Goal: Task Accomplishment & Management: Manage account settings

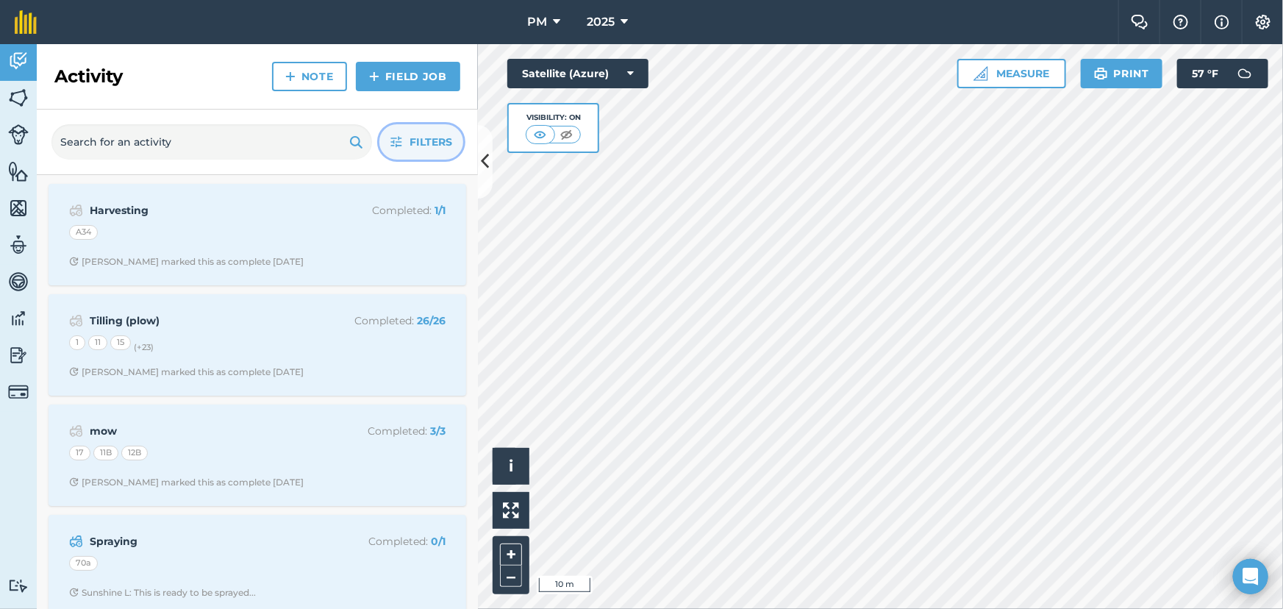
click at [421, 147] on span "Filters" at bounding box center [431, 142] width 43 height 16
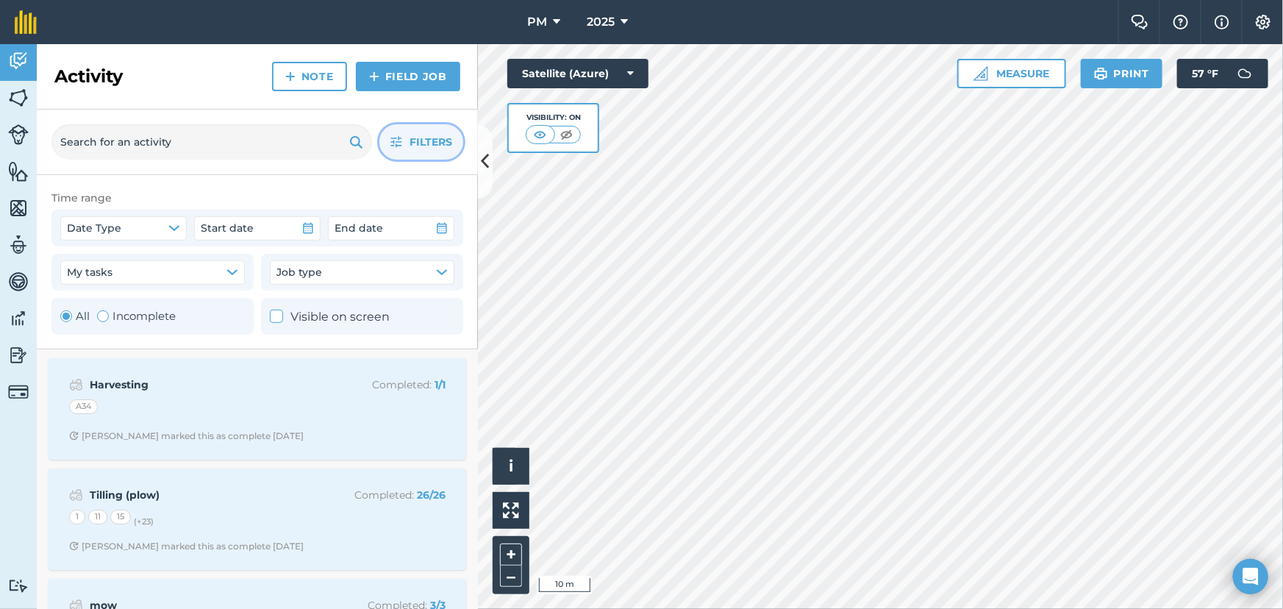
click at [101, 319] on div "Toggle Activity" at bounding box center [103, 316] width 12 height 12
radio input "false"
radio input "true"
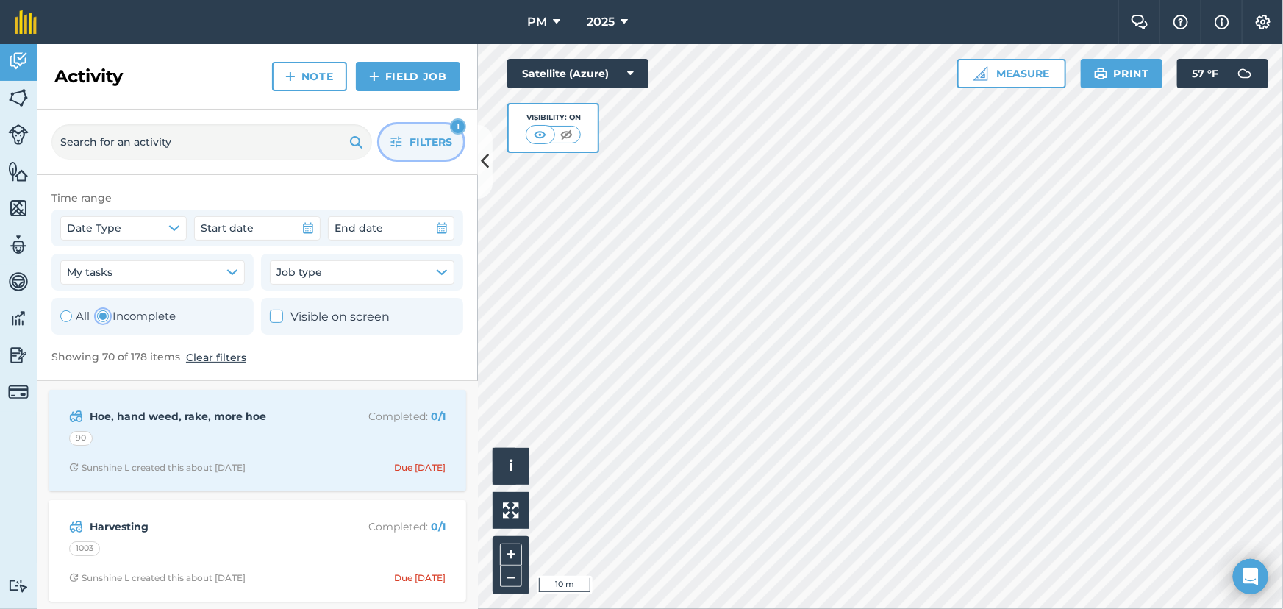
click at [415, 140] on span "Filters" at bounding box center [431, 142] width 43 height 16
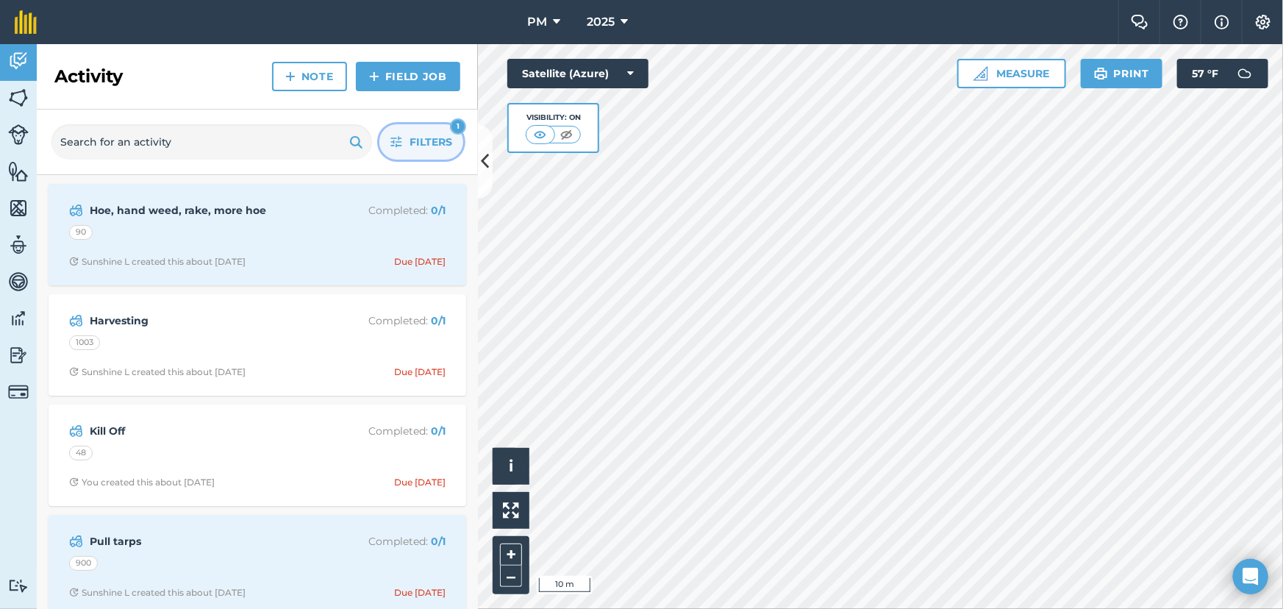
click at [414, 144] on span "Filters" at bounding box center [431, 142] width 43 height 16
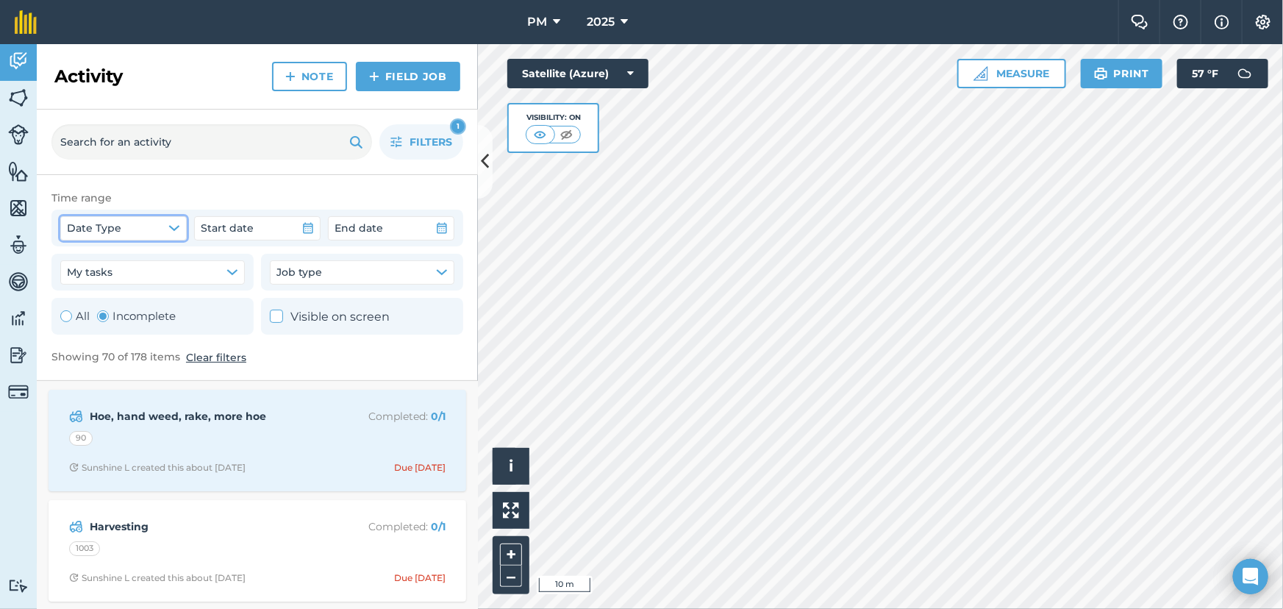
click at [167, 226] on button "Date Type" at bounding box center [123, 228] width 126 height 24
click at [74, 262] on icon at bounding box center [76, 263] width 10 height 10
checkbox input "true"
click at [307, 228] on icon "button" at bounding box center [308, 228] width 12 height 12
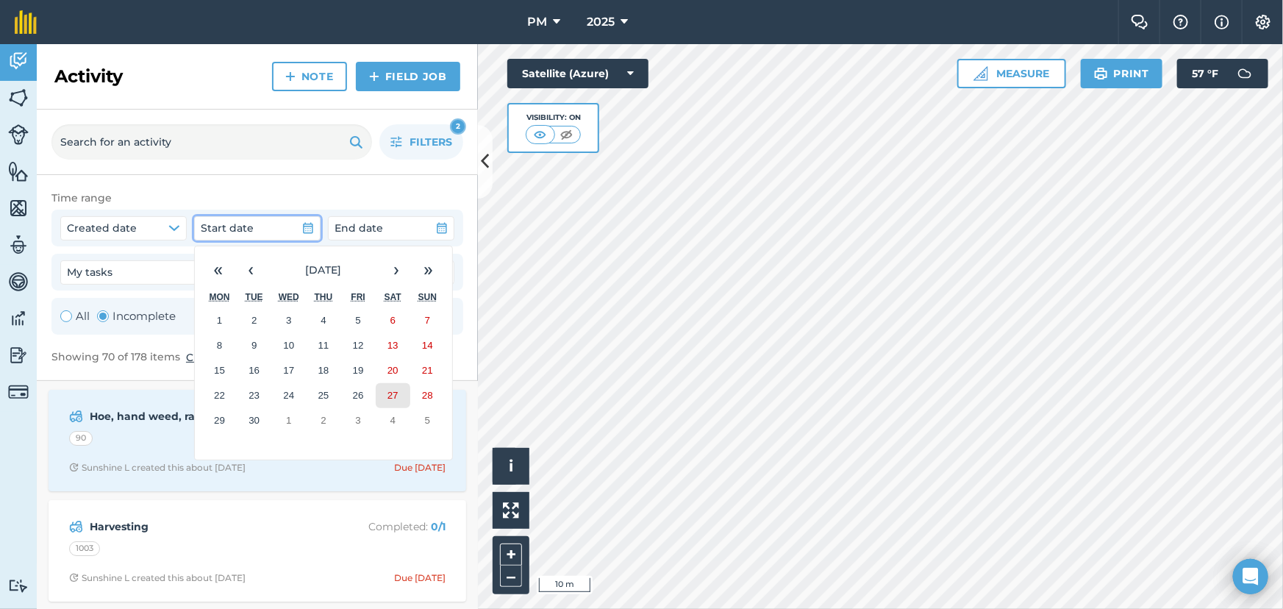
click at [396, 393] on abbr "27" at bounding box center [392, 395] width 11 height 11
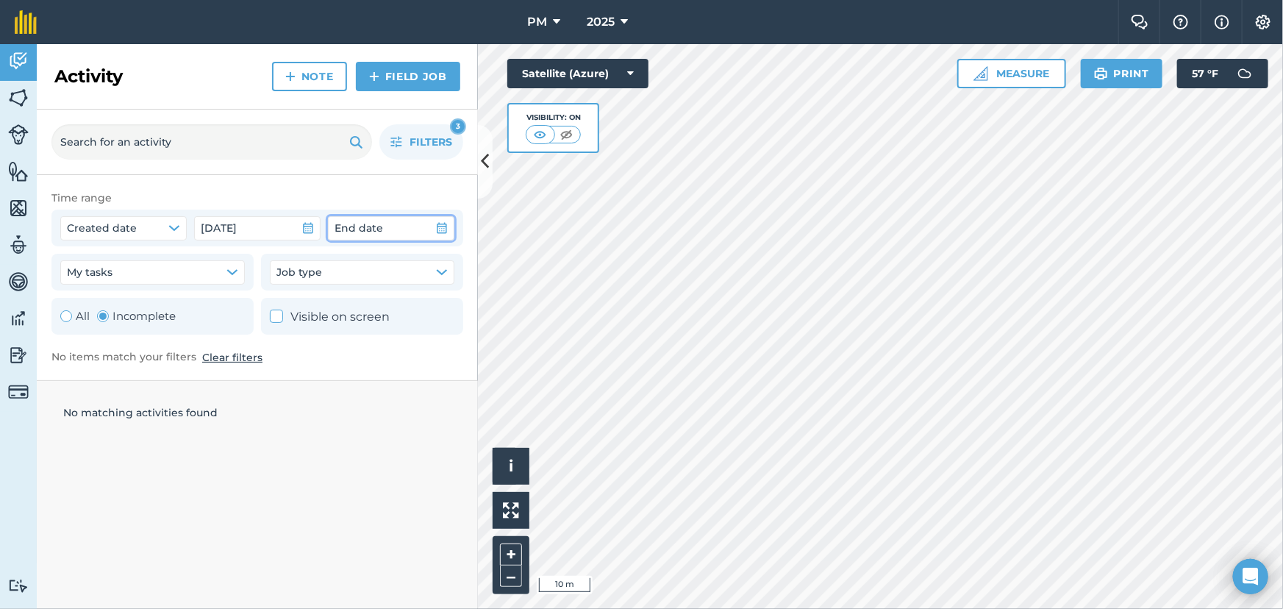
click at [442, 224] on icon "button" at bounding box center [442, 228] width 10 height 11
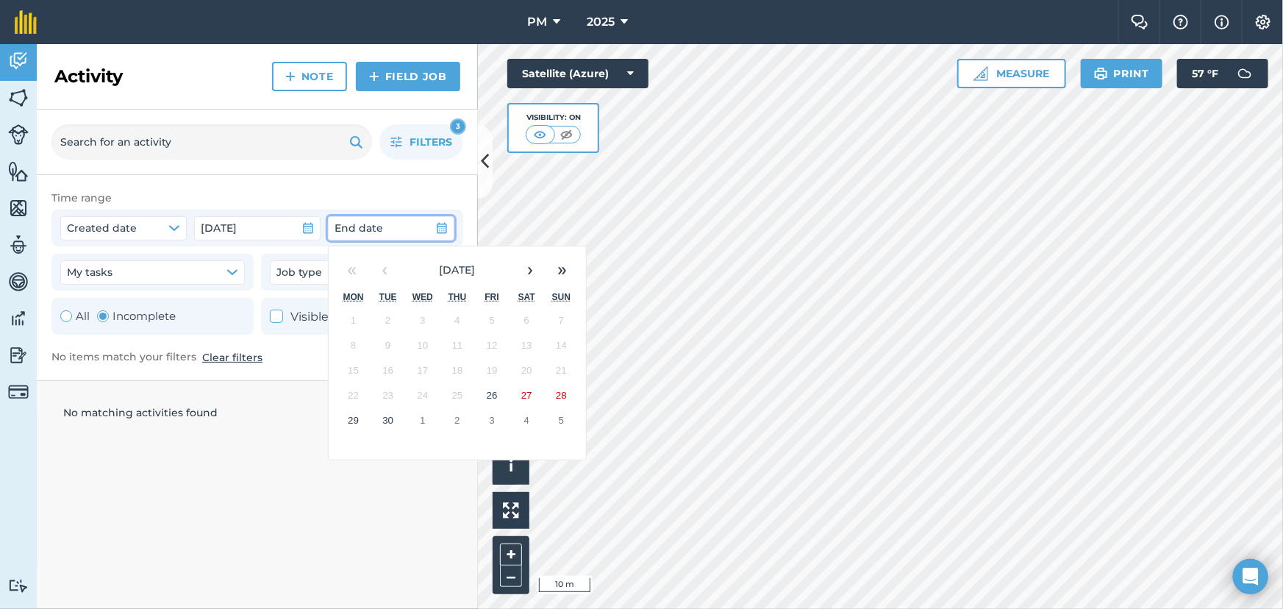
click at [388, 419] on abbr "30" at bounding box center [387, 420] width 11 height 11
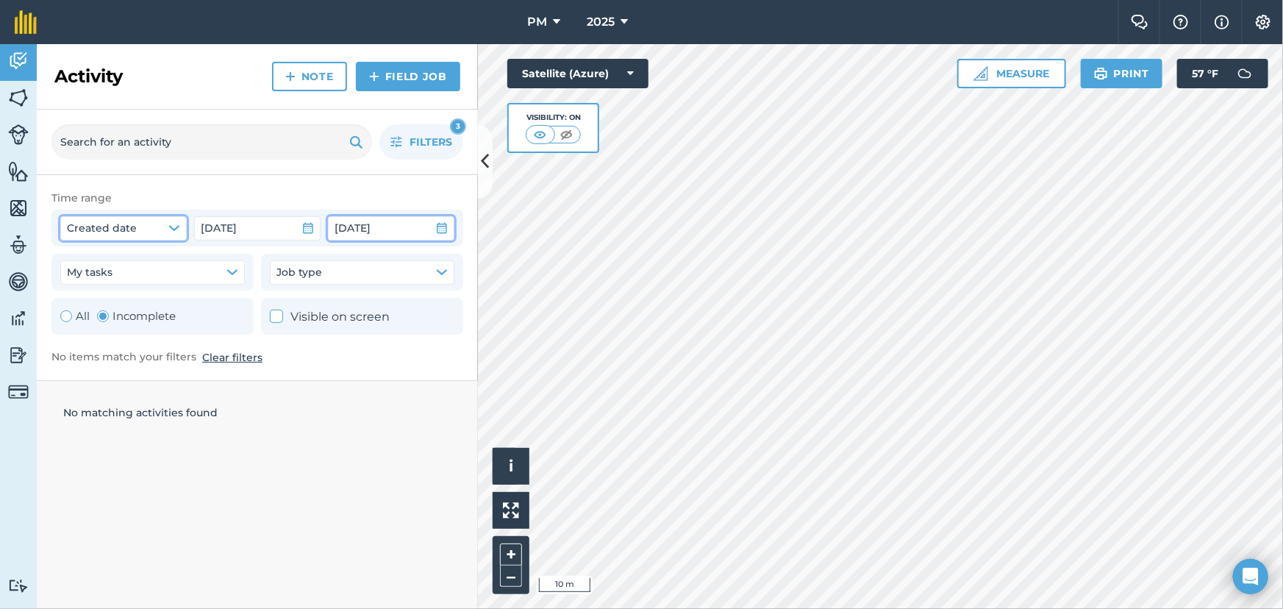
click at [174, 228] on icon "button" at bounding box center [174, 228] width 10 height 4
click at [229, 272] on icon "button" at bounding box center [232, 272] width 10 height 4
click at [276, 318] on icon at bounding box center [277, 317] width 10 height 10
checkbox input "true"
click at [176, 227] on icon "button" at bounding box center [174, 228] width 10 height 4
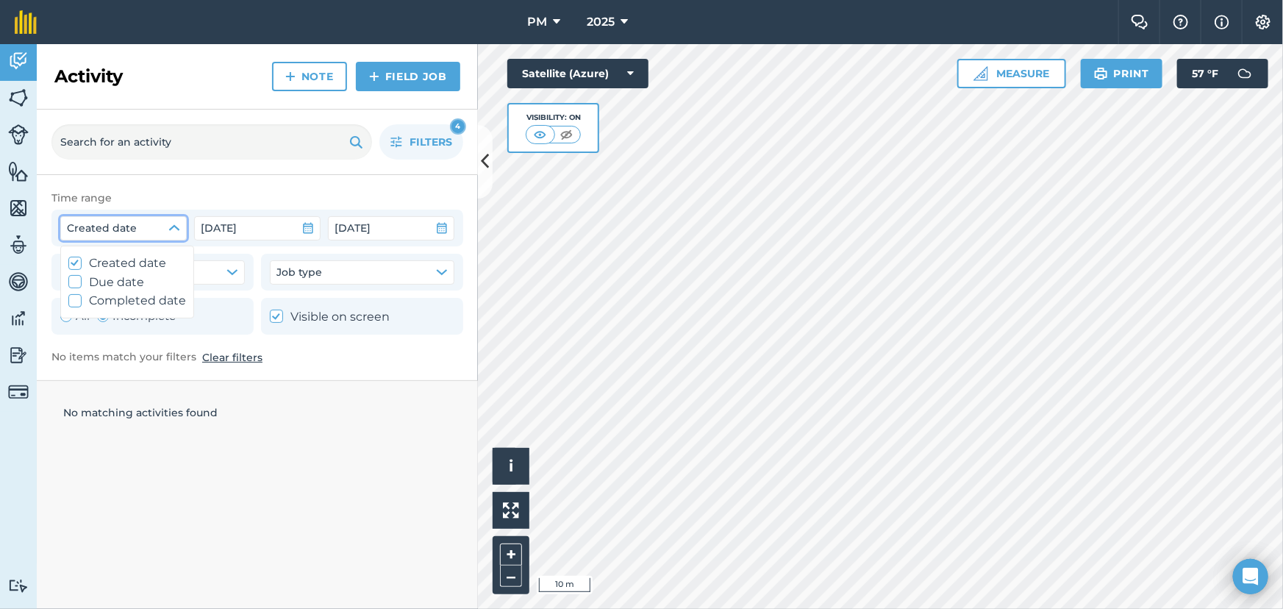
click at [96, 263] on label "Created date" at bounding box center [127, 263] width 118 height 19
checkbox input "false"
click at [20, 60] on img at bounding box center [18, 61] width 21 height 22
click at [239, 360] on button "Clear filters" at bounding box center [232, 357] width 60 height 16
radio input "true"
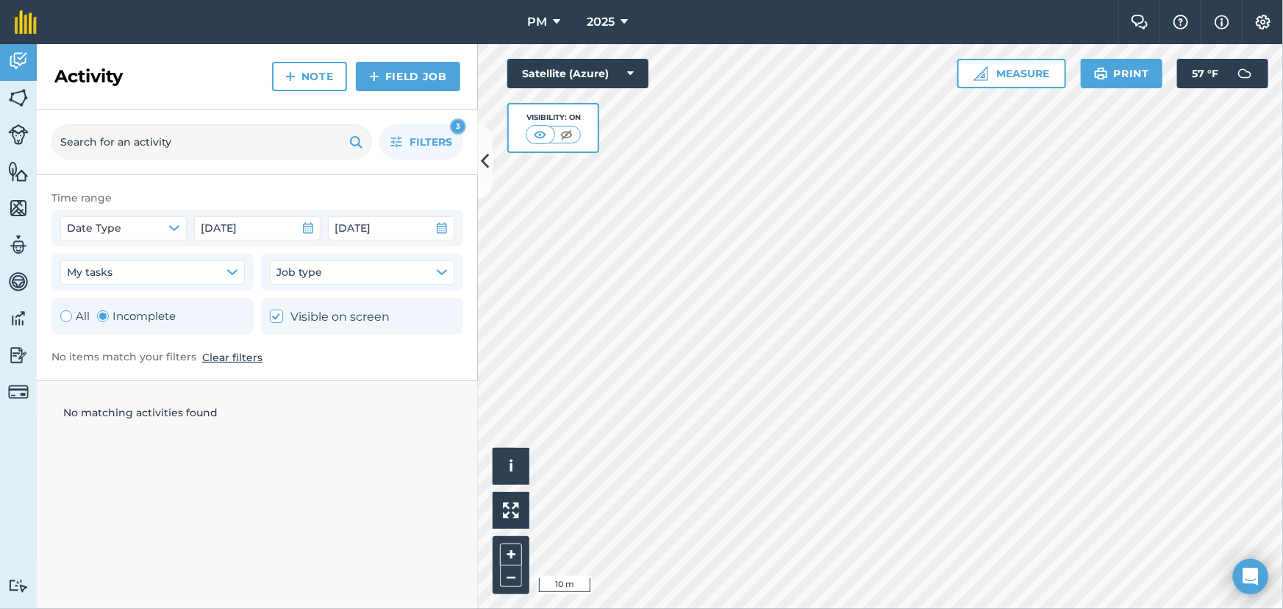
checkbox input "false"
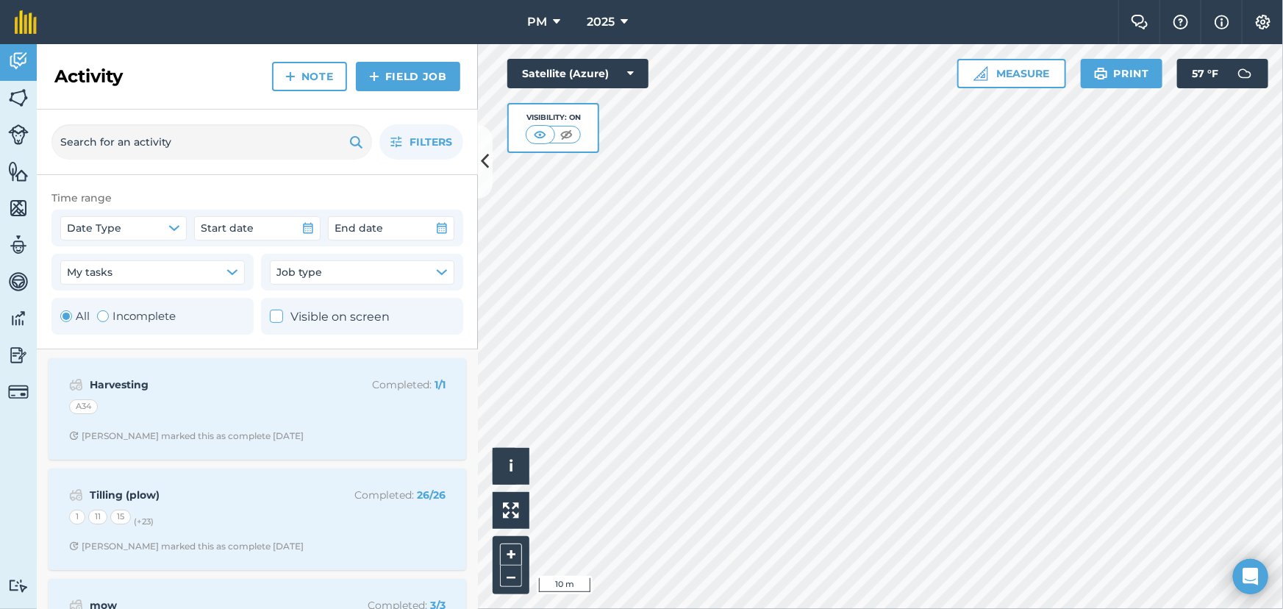
click at [102, 316] on div "Toggle Activity" at bounding box center [103, 316] width 12 height 12
radio input "false"
radio input "true"
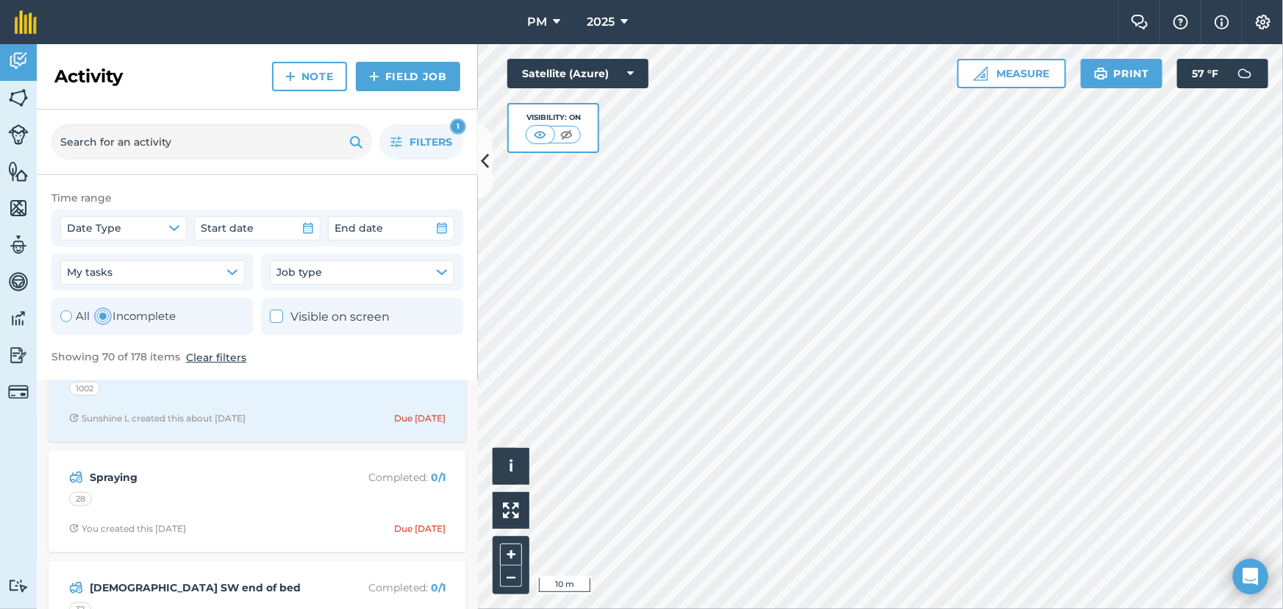
scroll to position [801, 0]
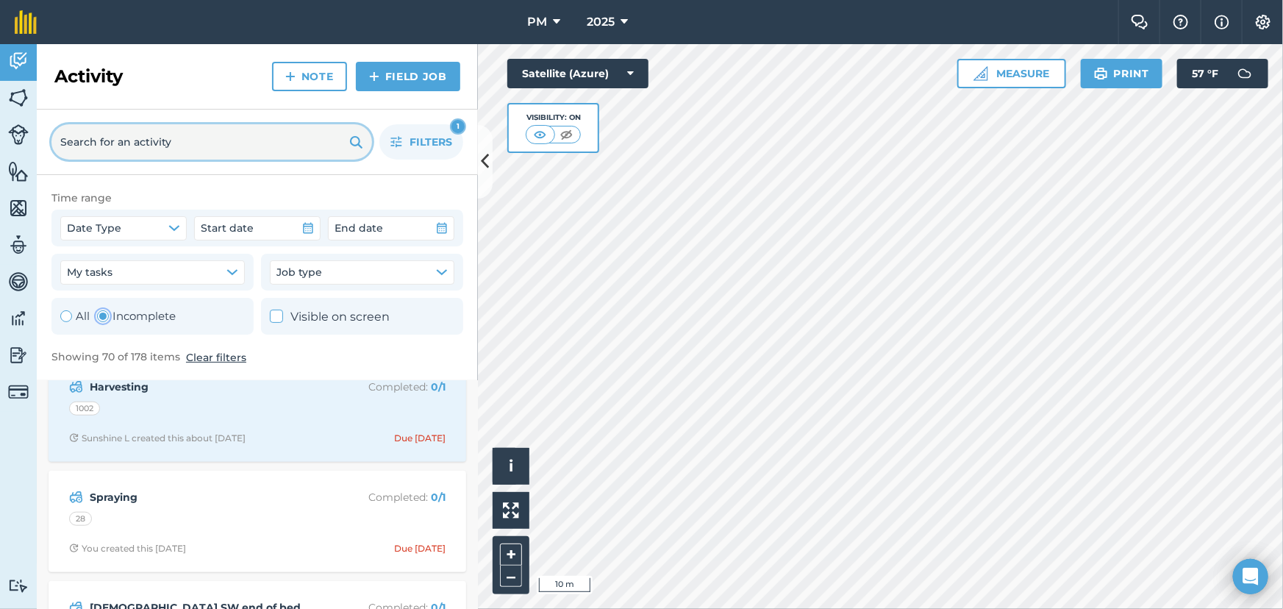
click at [215, 143] on input "text" at bounding box center [211, 141] width 321 height 35
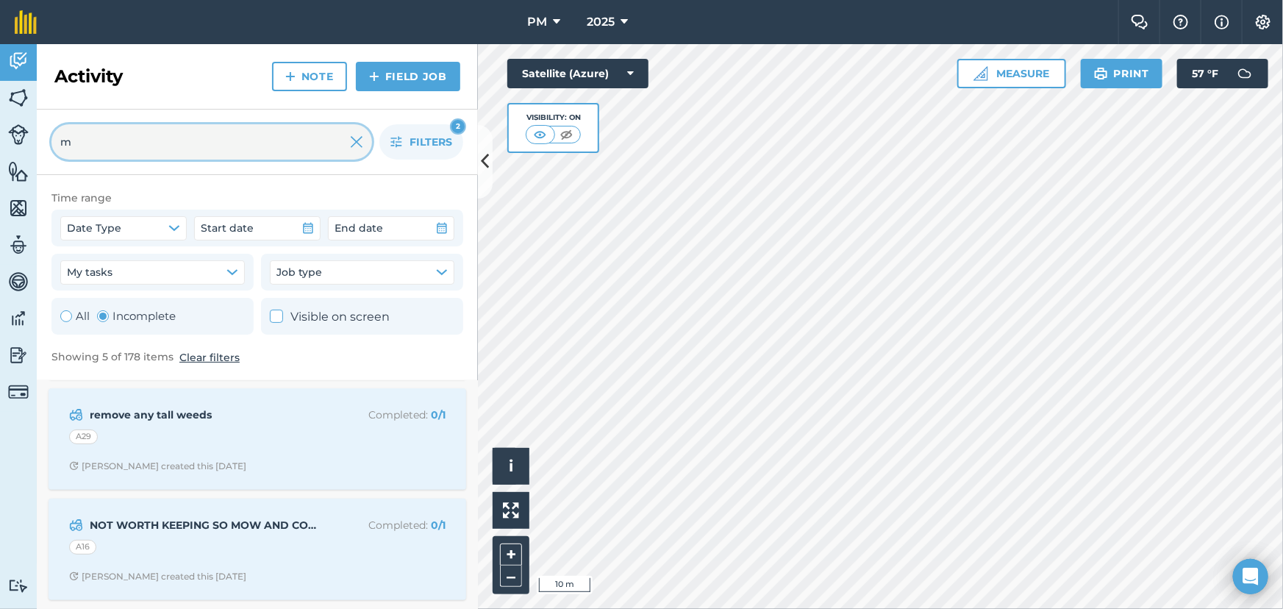
scroll to position [0, 0]
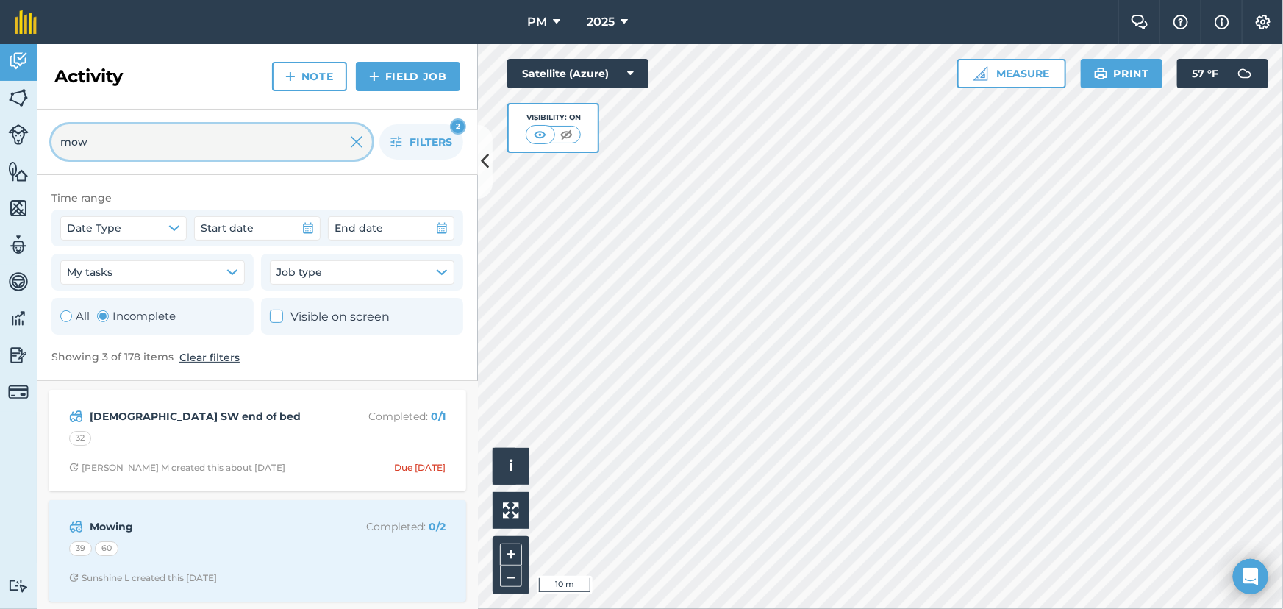
type input "mow"
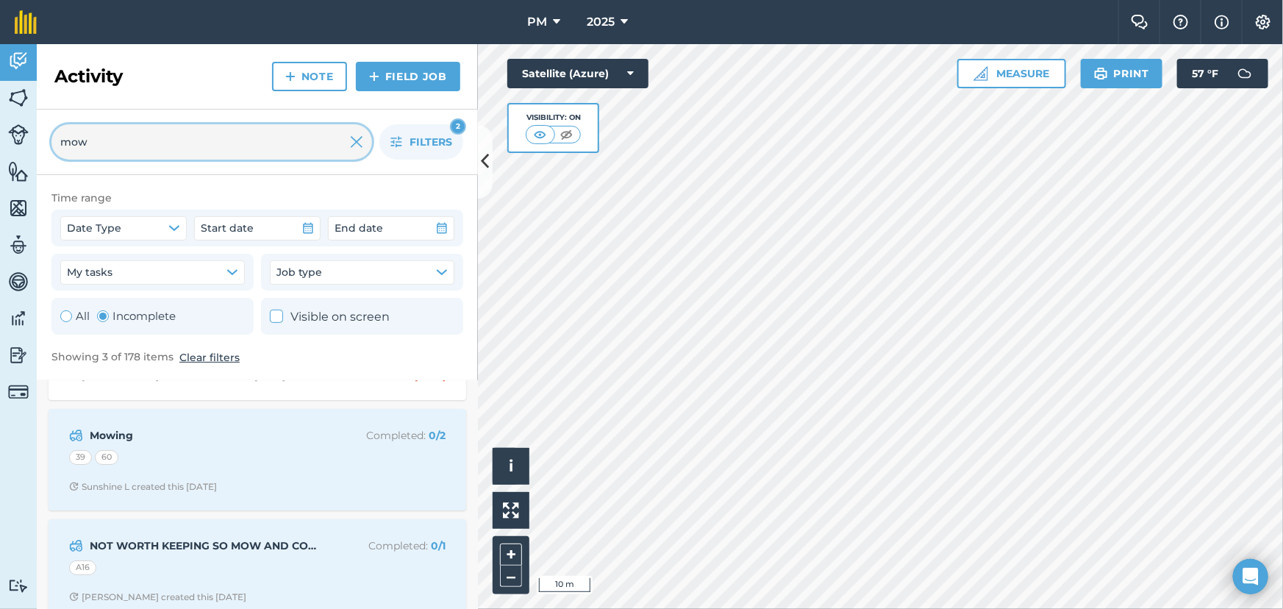
scroll to position [112, 0]
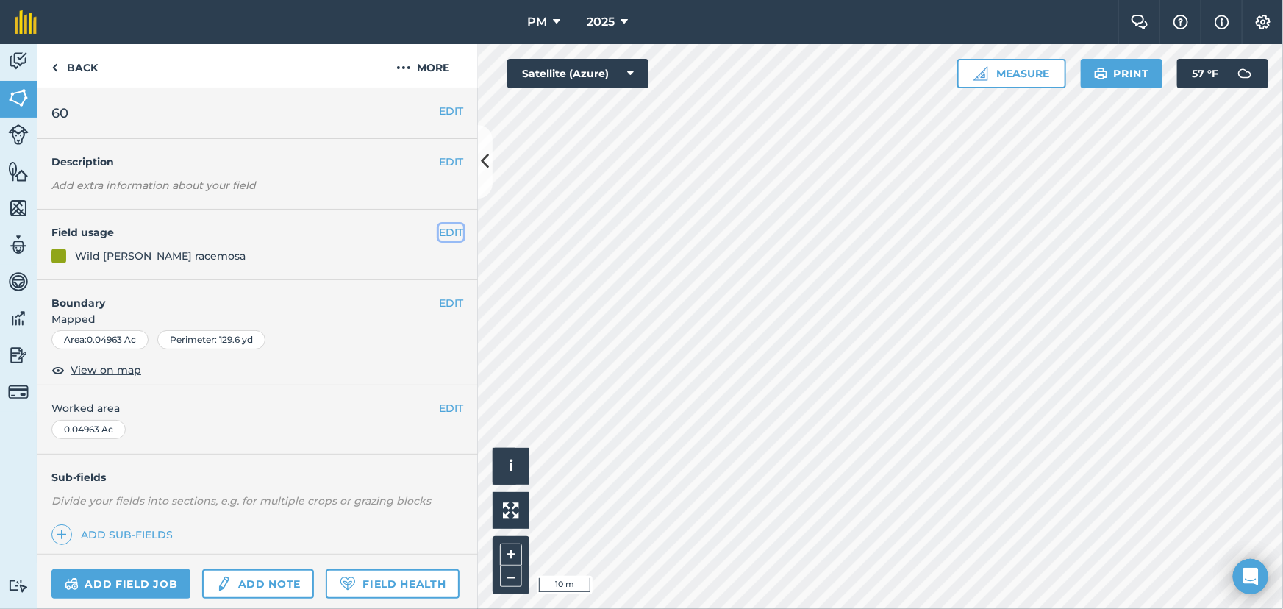
click at [443, 228] on button "EDIT" at bounding box center [451, 232] width 24 height 16
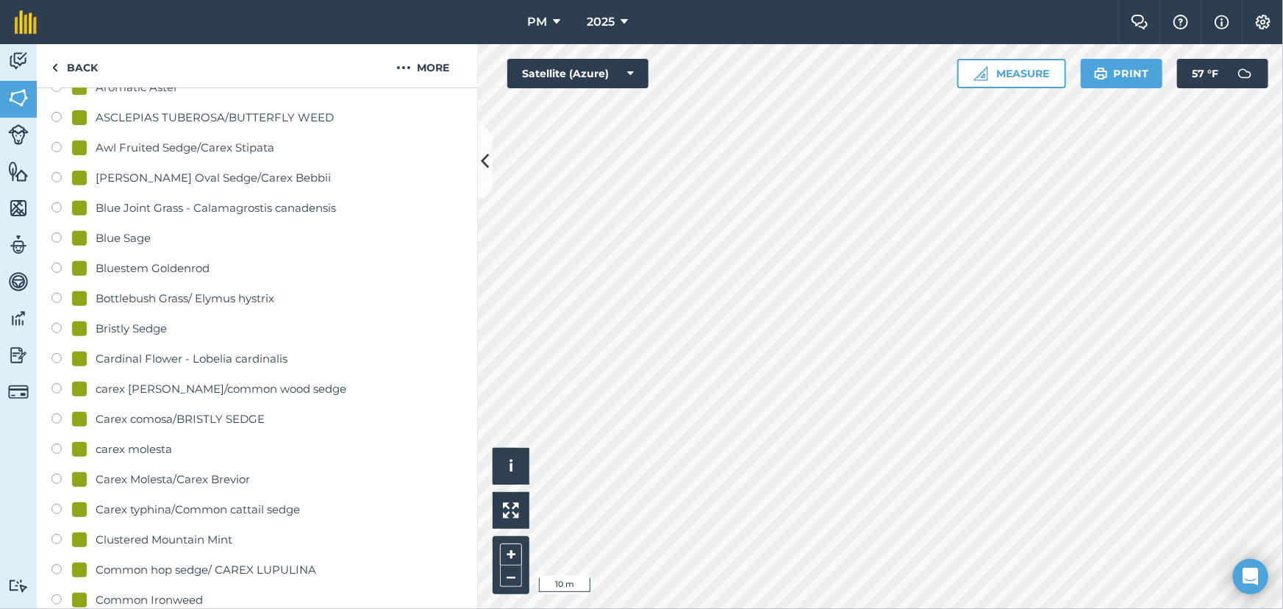
scroll to position [735, 0]
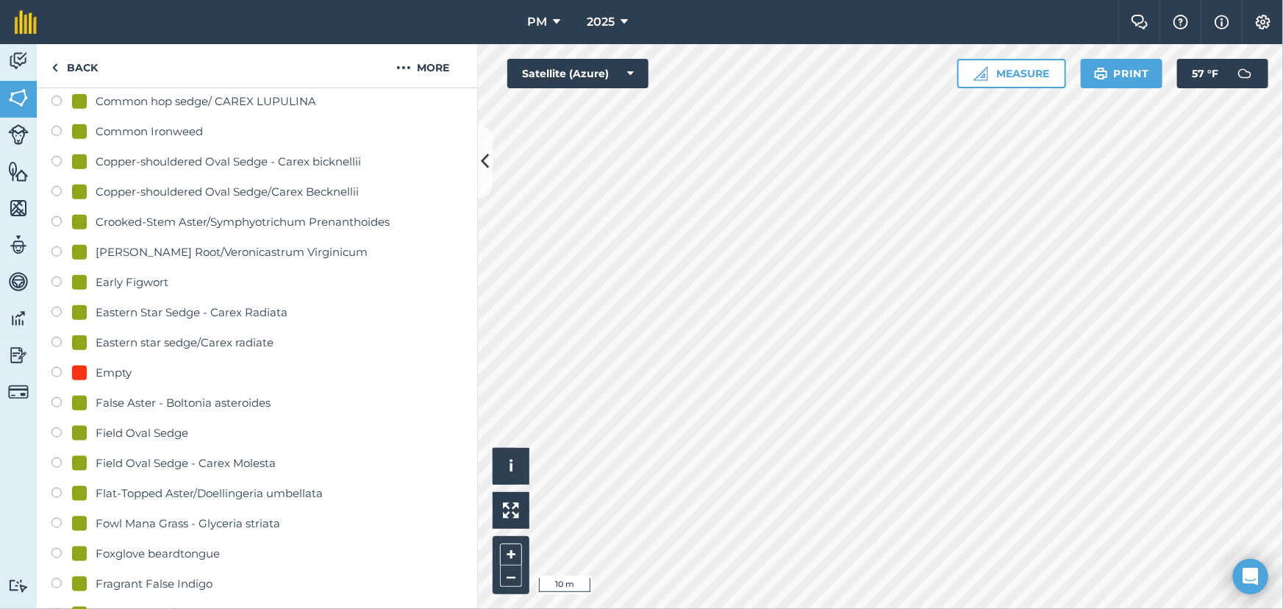
click at [55, 371] on label at bounding box center [61, 374] width 21 height 15
radio input "true"
radio input "false"
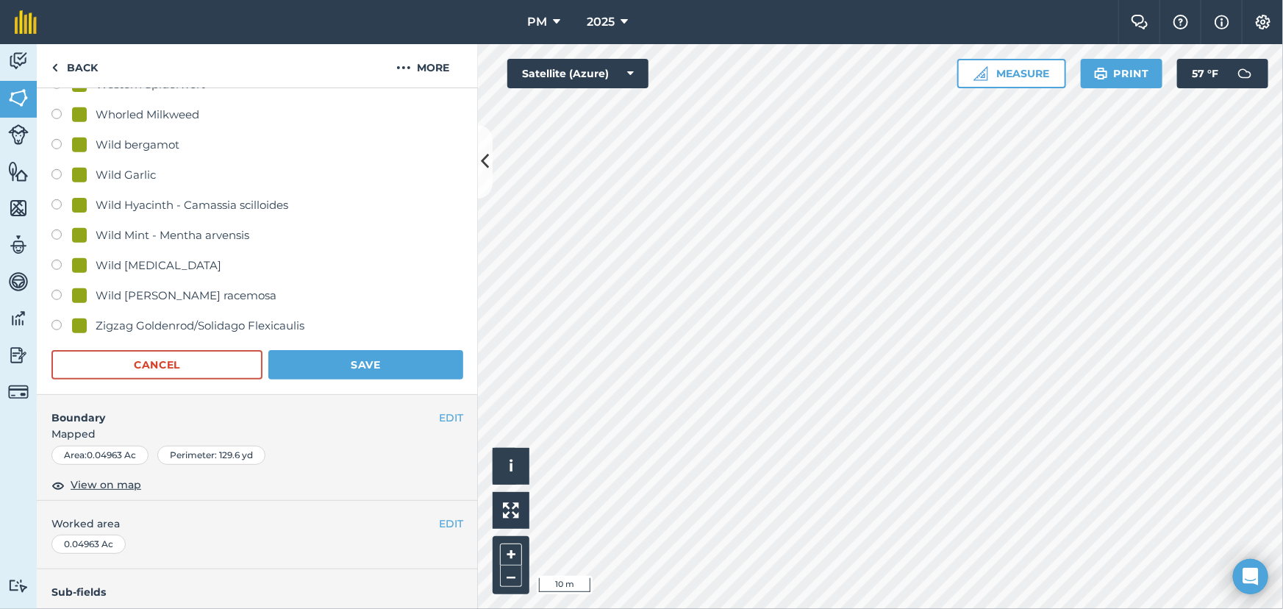
scroll to position [3409, 0]
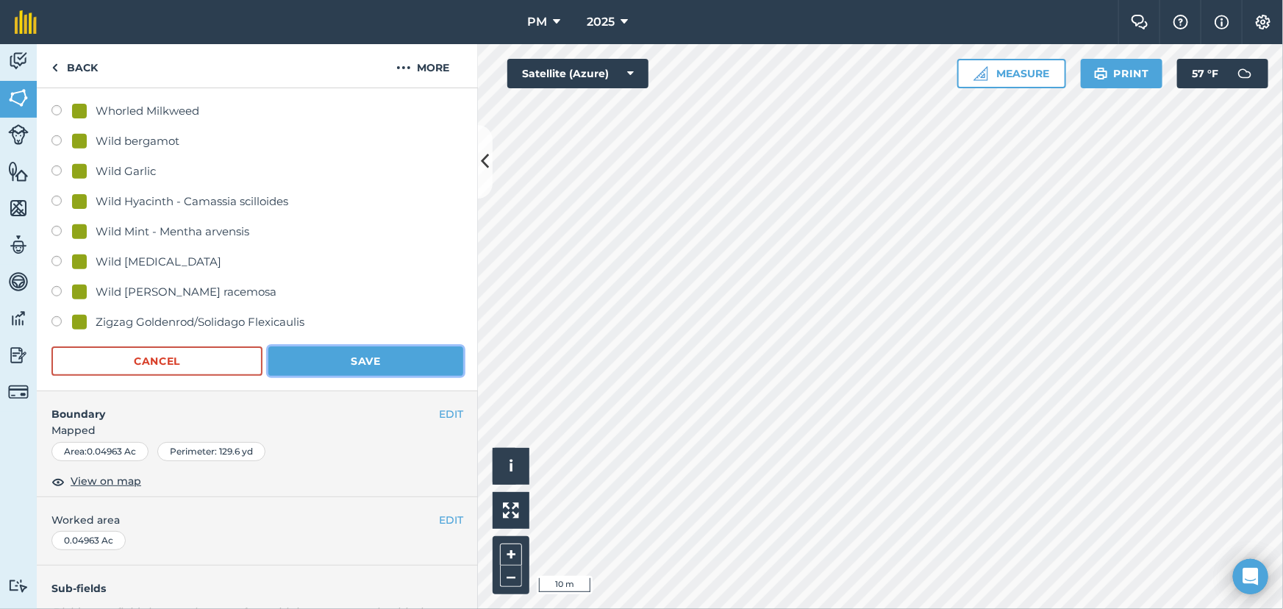
click at [340, 360] on button "Save" at bounding box center [365, 360] width 195 height 29
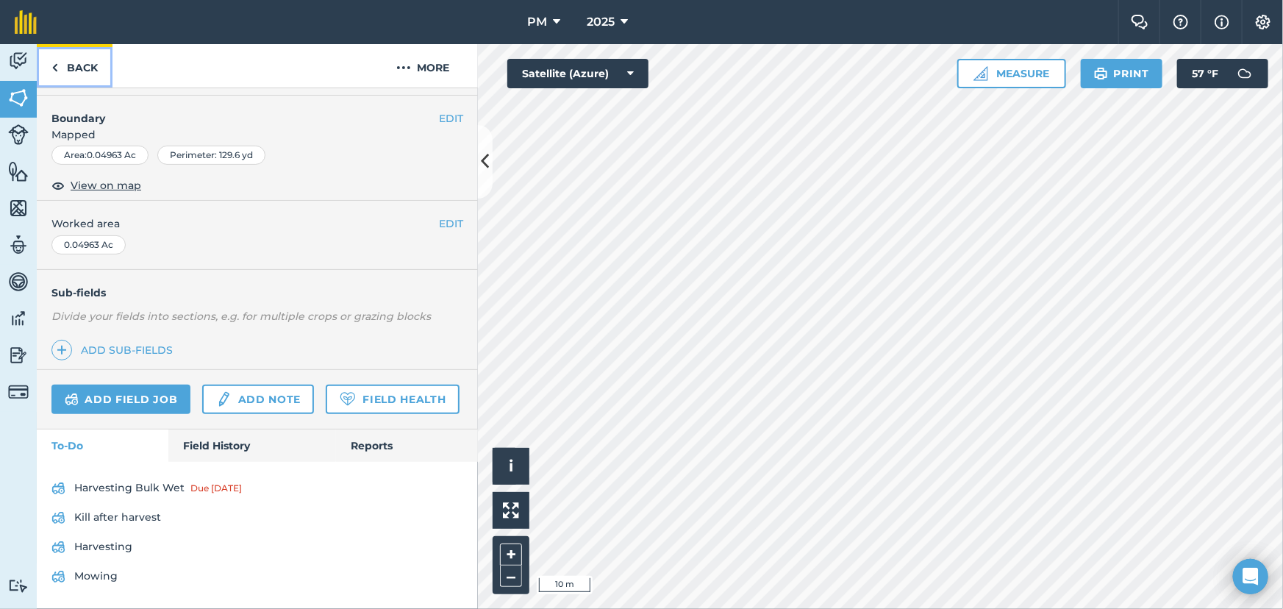
click at [50, 64] on link "Back" at bounding box center [75, 65] width 76 height 43
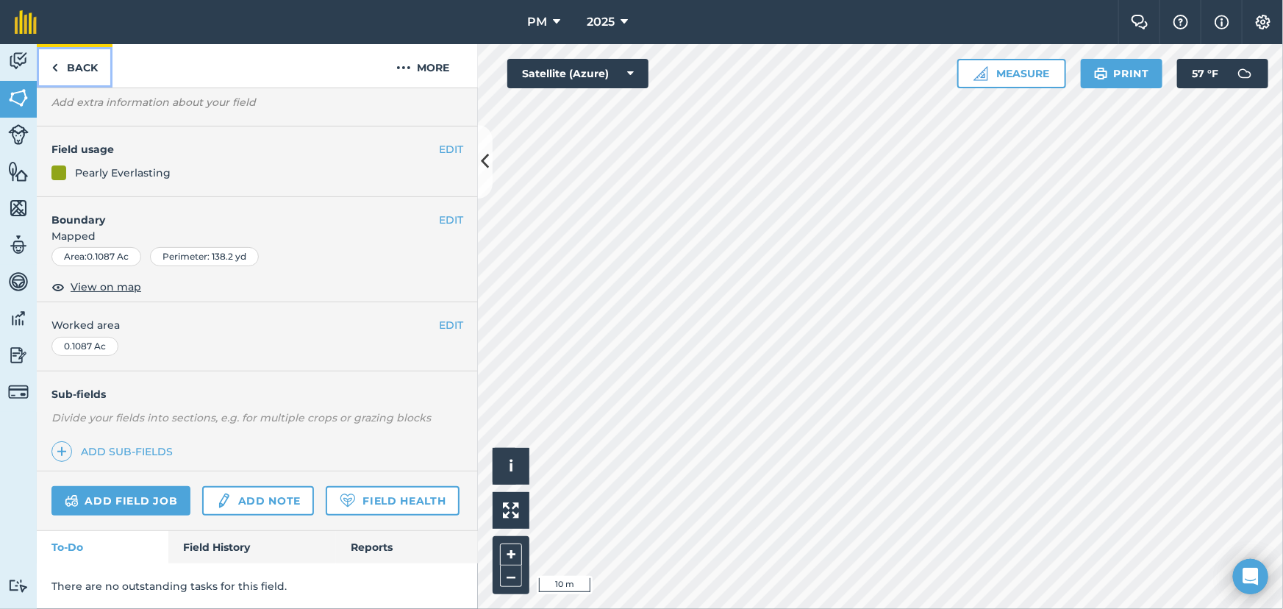
scroll to position [123, 0]
click at [13, 56] on img at bounding box center [18, 61] width 21 height 22
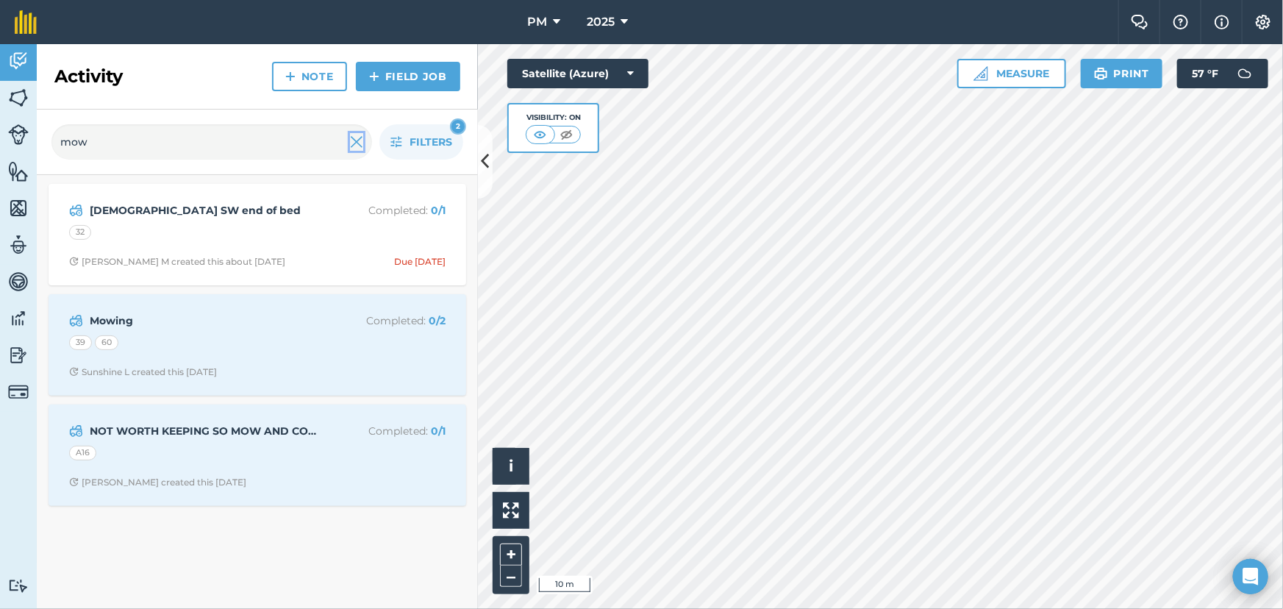
click at [354, 146] on img at bounding box center [356, 142] width 13 height 18
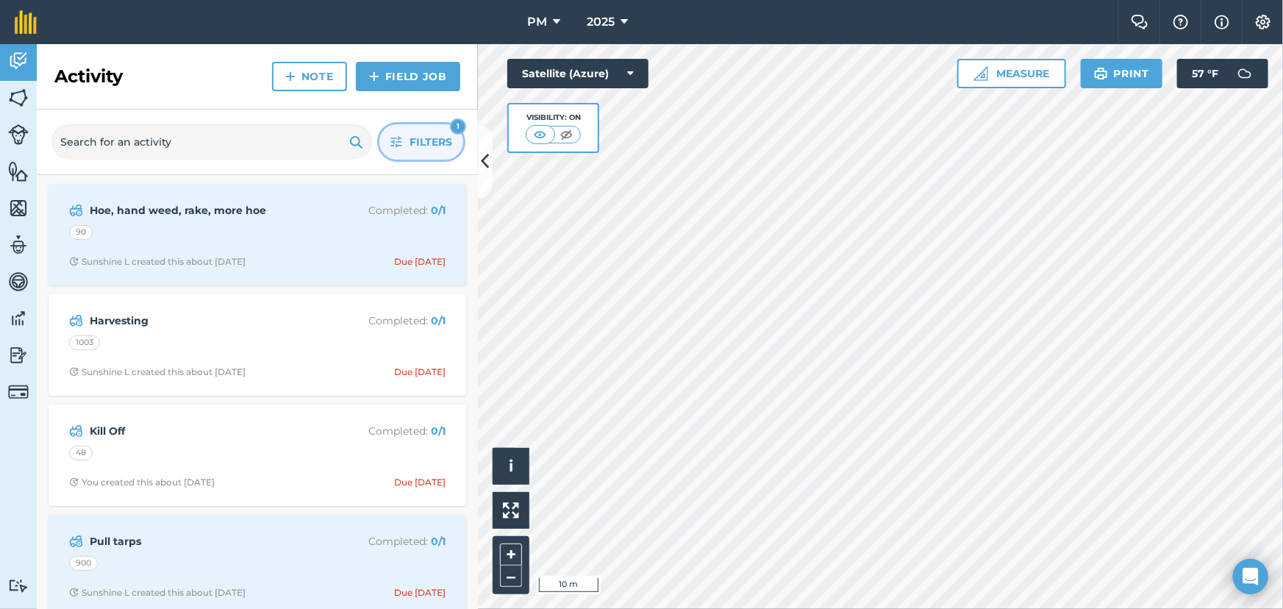
click at [410, 147] on span "Filters" at bounding box center [431, 142] width 43 height 16
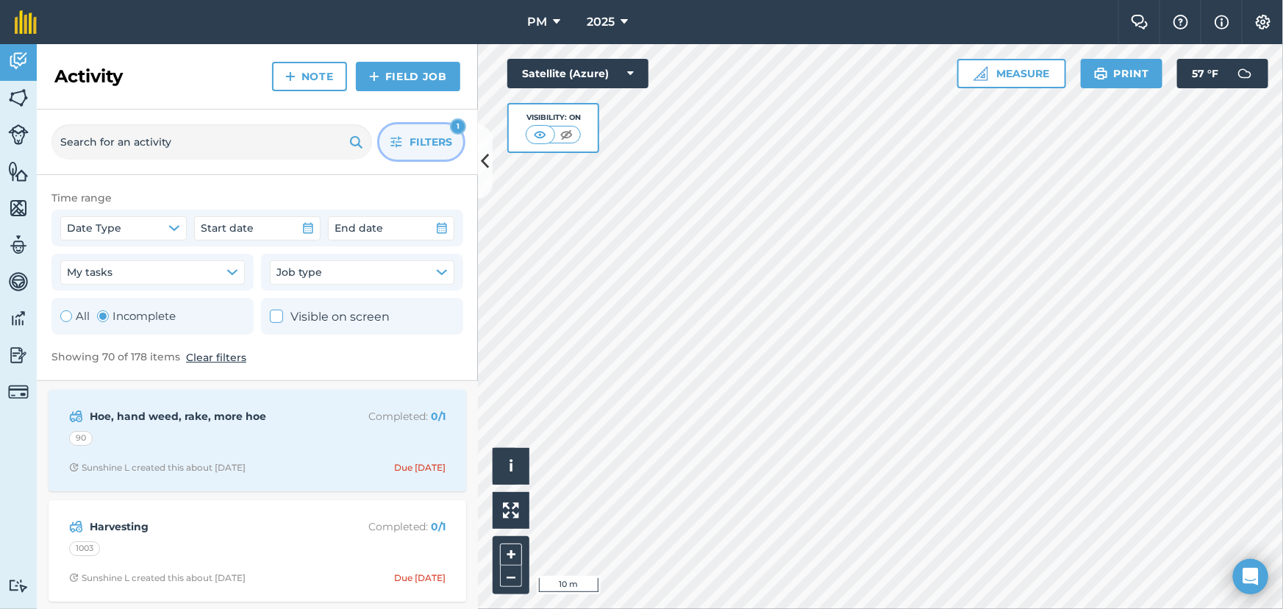
click at [277, 316] on icon at bounding box center [277, 317] width 10 height 10
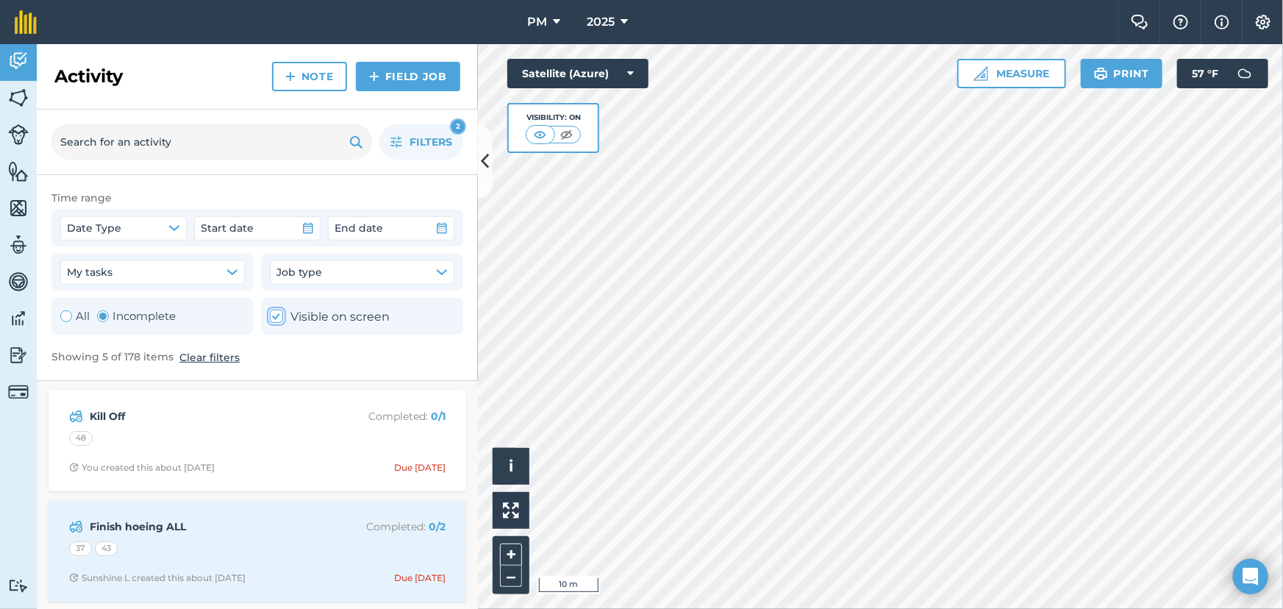
checkbox input "true"
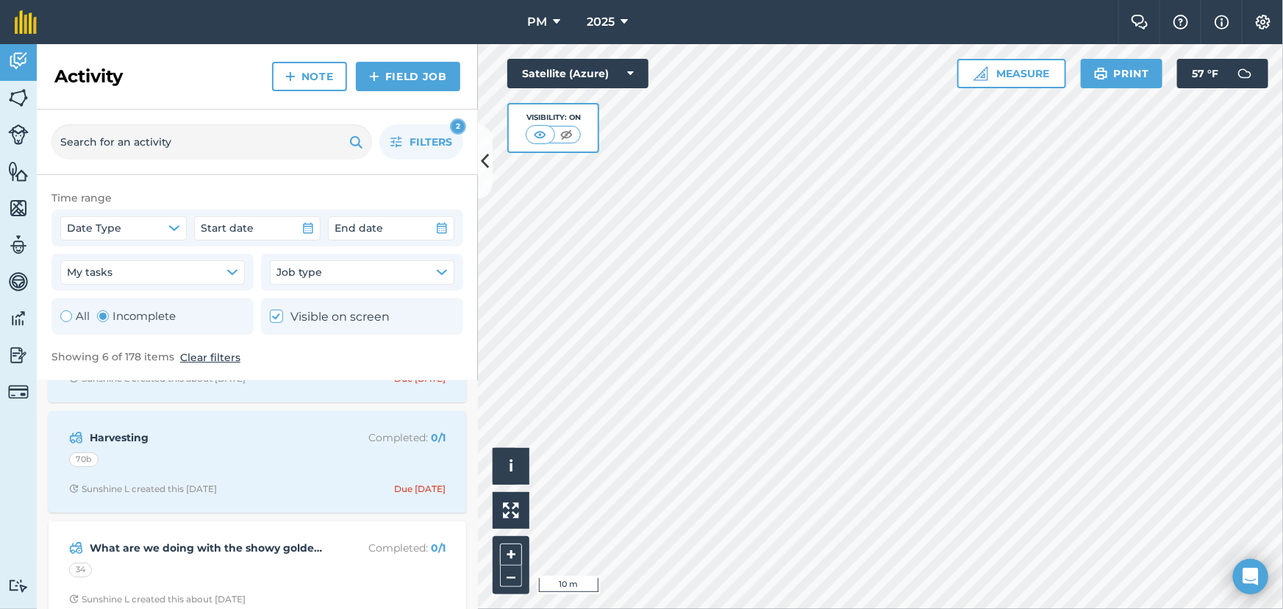
scroll to position [200, 0]
click at [416, 136] on span "Filters" at bounding box center [431, 142] width 43 height 16
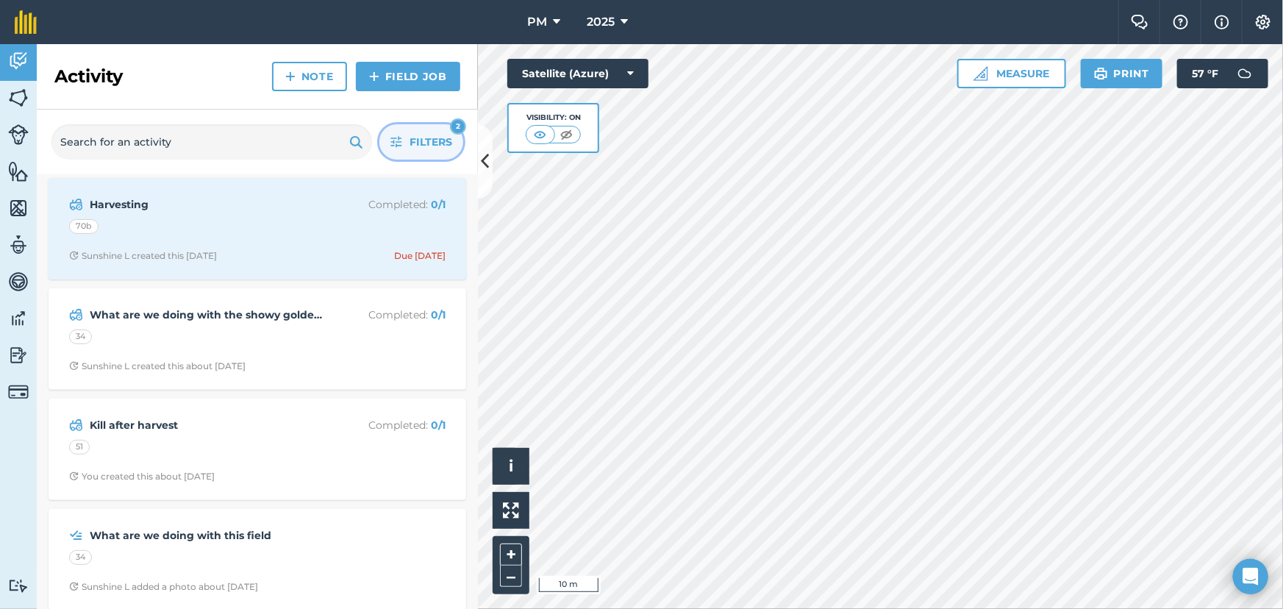
scroll to position [237, 0]
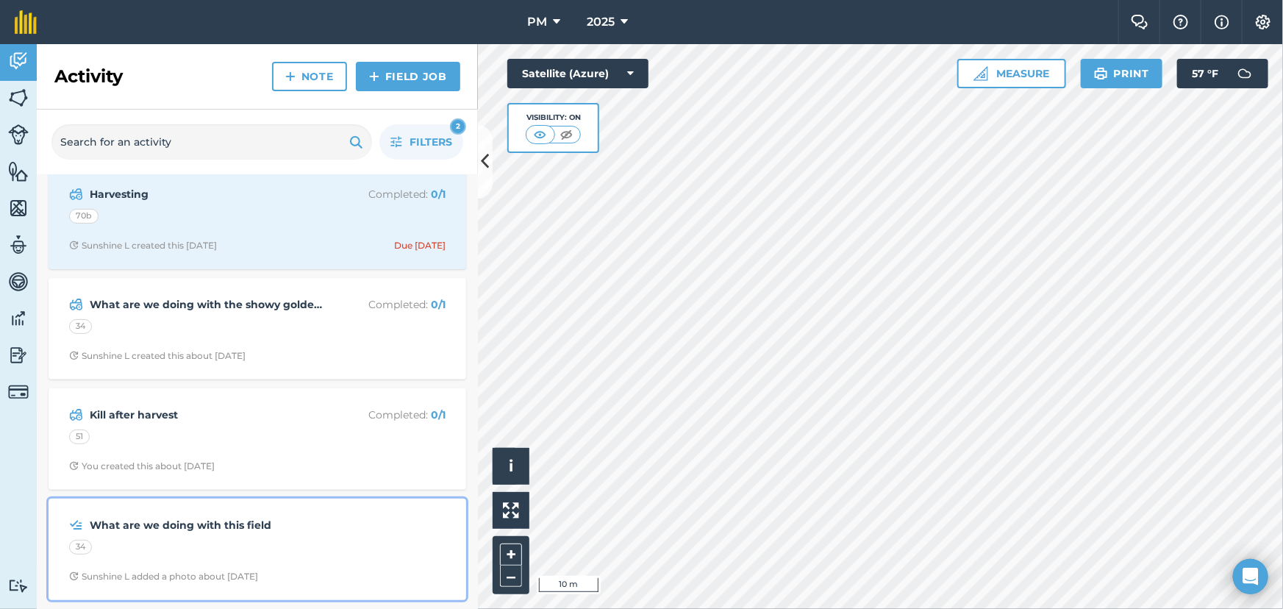
click at [306, 520] on strong "What are we doing with this field" at bounding box center [206, 525] width 233 height 16
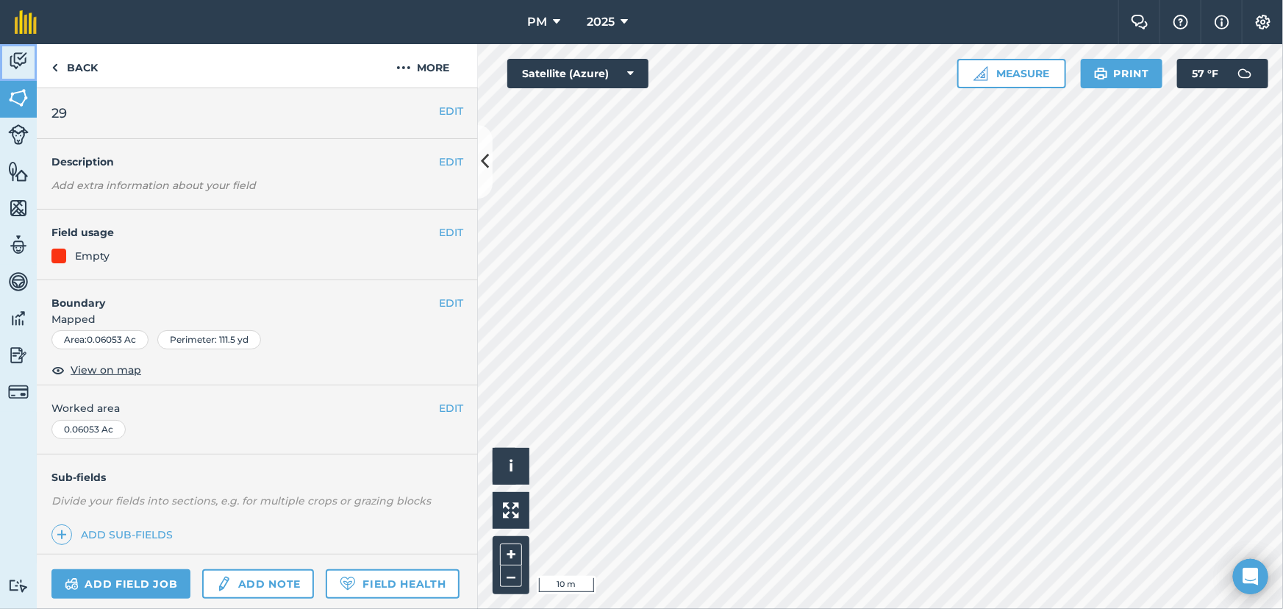
click at [21, 60] on img at bounding box center [18, 61] width 21 height 22
